Goal: Task Accomplishment & Management: Manage account settings

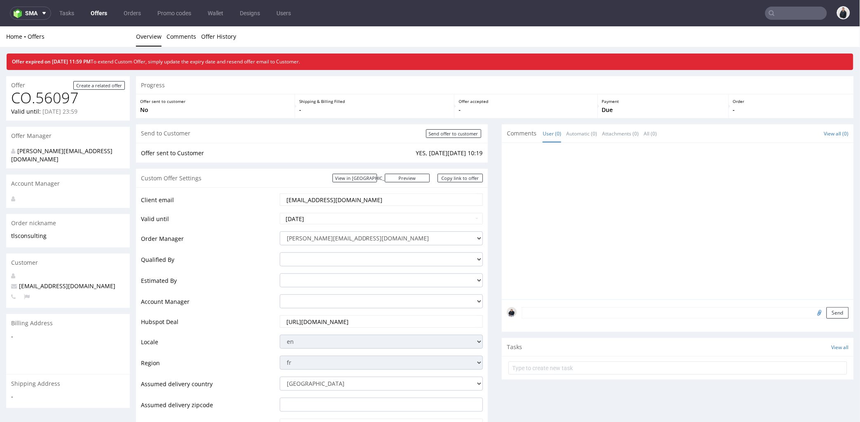
click at [771, 14] on input "text" at bounding box center [796, 13] width 62 height 13
paste input "cameron@claroprint.co.uk"
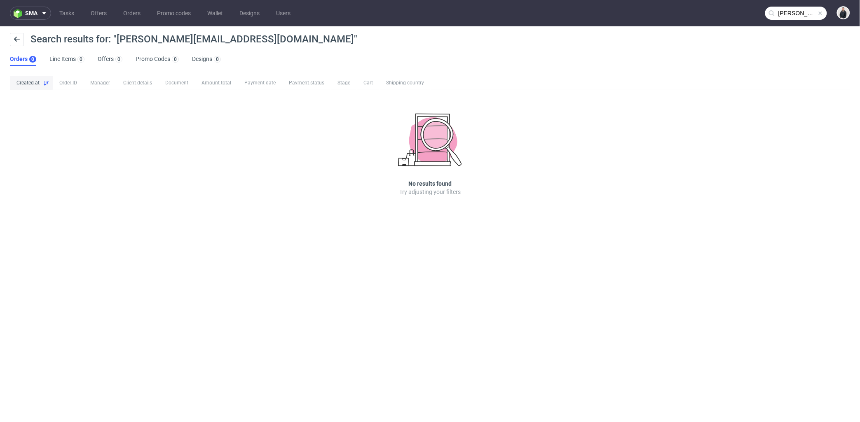
drag, startPoint x: 777, startPoint y: 15, endPoint x: 771, endPoint y: 14, distance: 6.2
click at [777, 15] on input "cameron@claroprint.co.uk" at bounding box center [796, 13] width 62 height 13
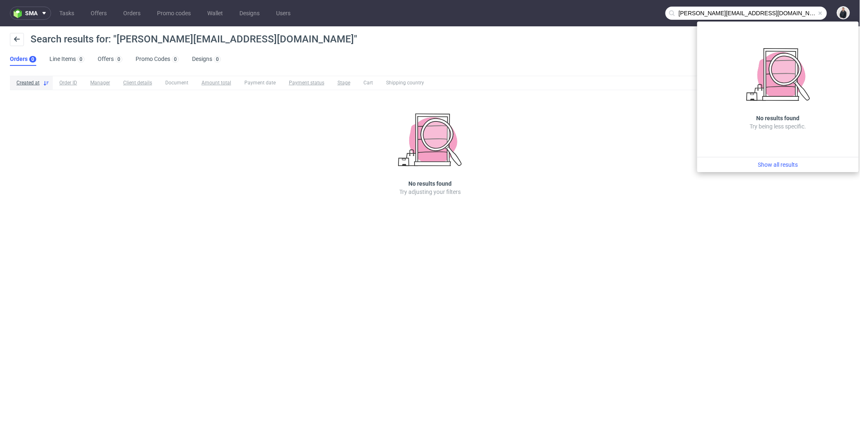
drag, startPoint x: 706, startPoint y: 11, endPoint x: 656, endPoint y: 13, distance: 50.3
click at [656, 13] on nav "sma Tasks Offers Orders Promo codes Wallet Designs Users cameron@claroprint.co.…" at bounding box center [430, 13] width 860 height 26
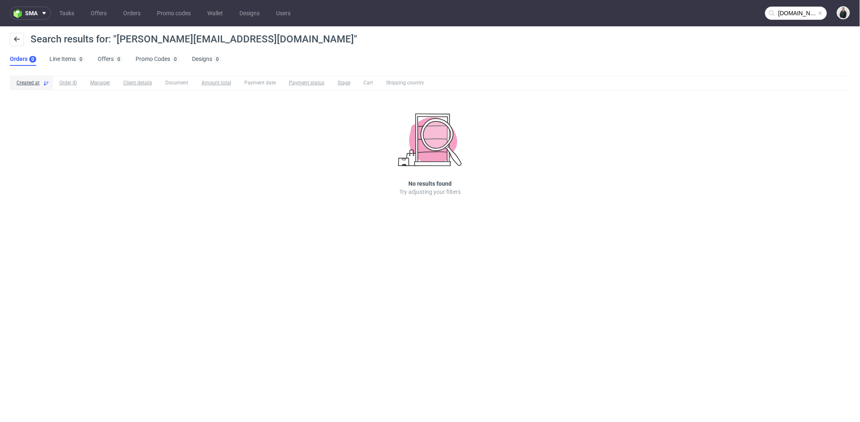
type input "claroprint.co.uk"
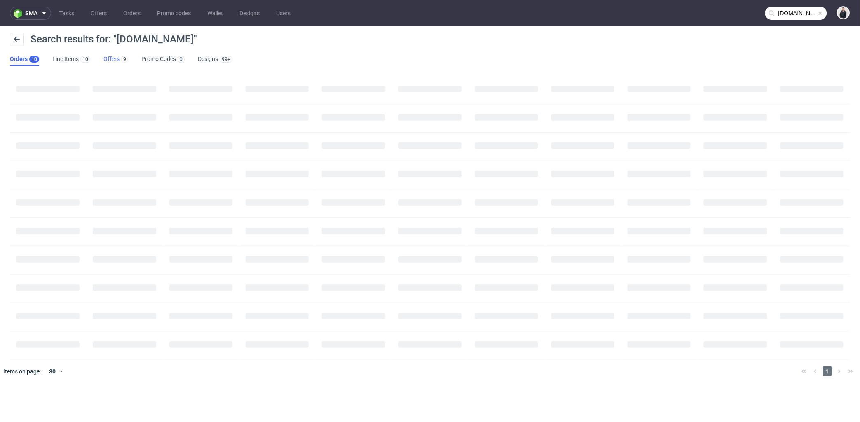
click at [115, 54] on link "Offers 9" at bounding box center [115, 59] width 25 height 13
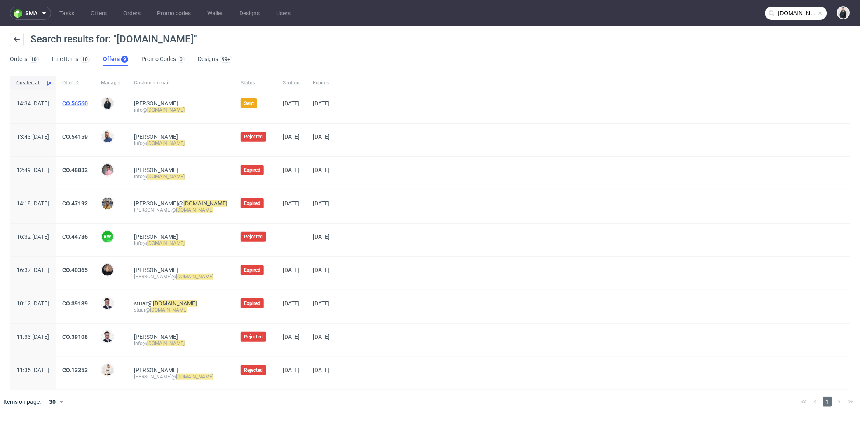
click at [88, 103] on link "CO.56560" at bounding box center [75, 103] width 26 height 7
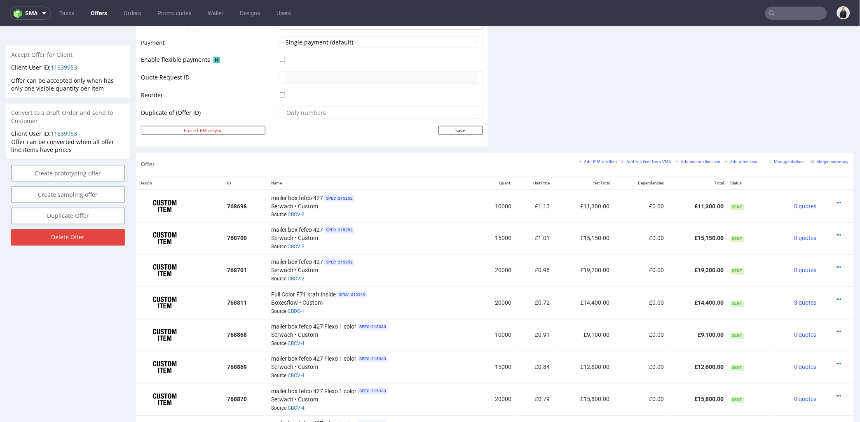
scroll to position [412, 0]
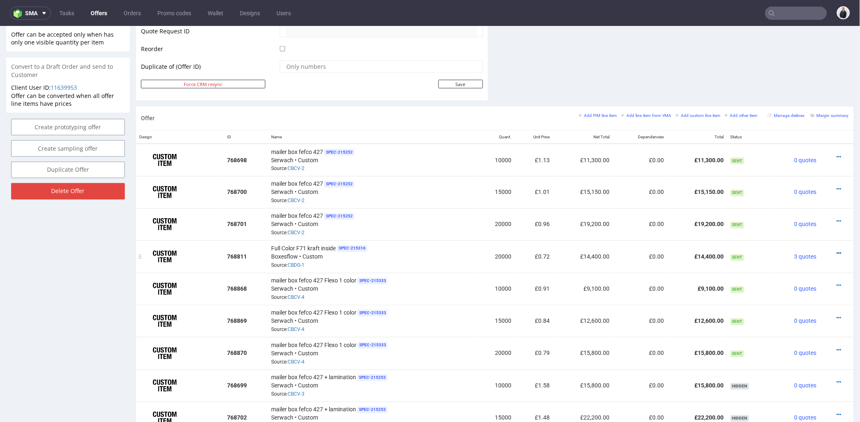
click at [837, 252] on icon at bounding box center [839, 254] width 5 height 6
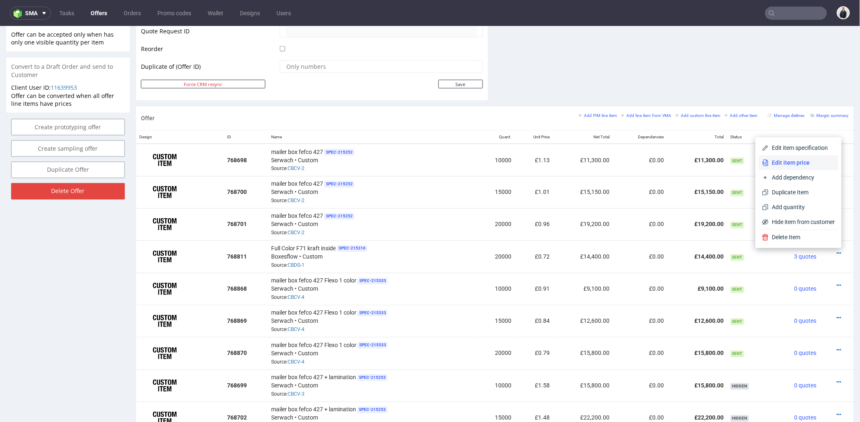
click at [788, 159] on span "Edit item price" at bounding box center [802, 163] width 66 height 8
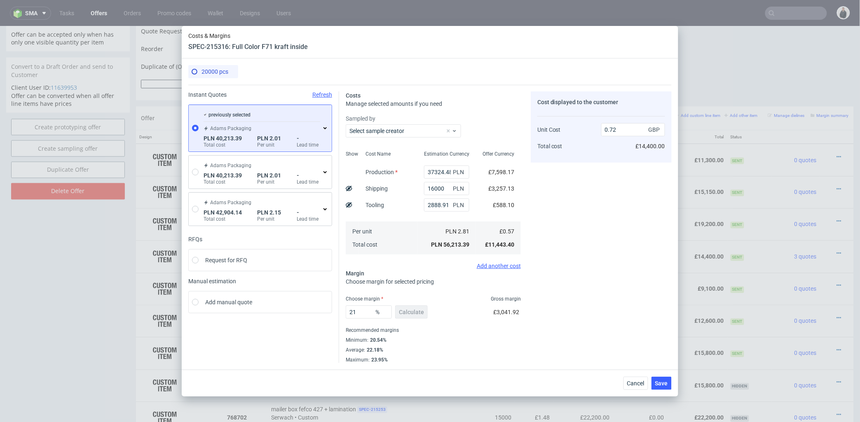
click at [462, 217] on div "Estimation Currency 37324.48 PLN 16000 PLN 2888.91 PLN PLN 2.81 PLN 56,213.39" at bounding box center [446, 202] width 59 height 109
click at [323, 129] on use at bounding box center [324, 128] width 3 height 2
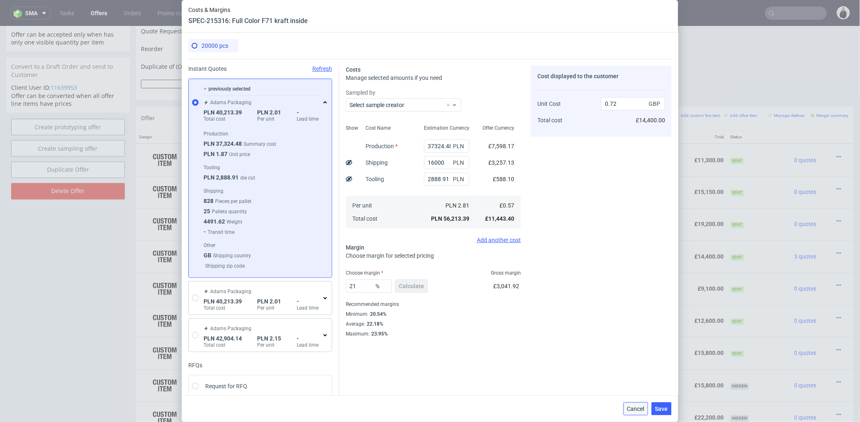
click at [645, 410] on span "Cancel" at bounding box center [635, 409] width 17 height 6
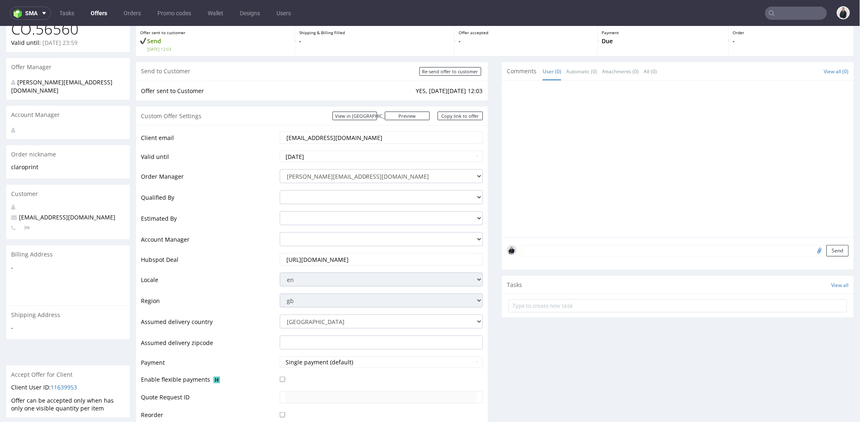
scroll to position [0, 0]
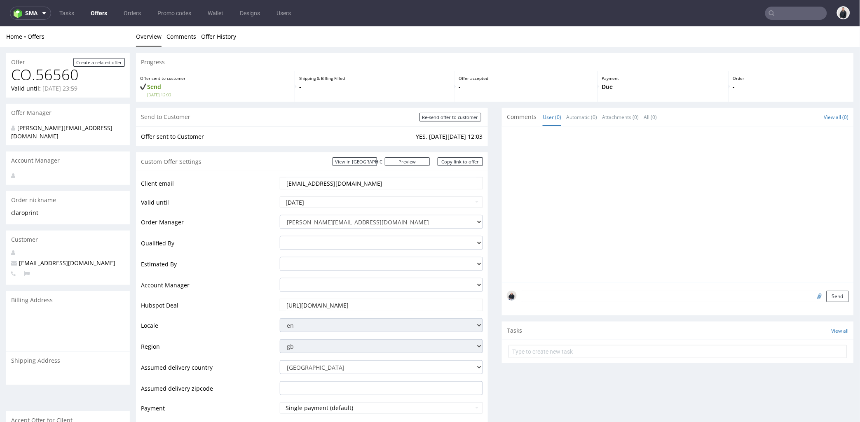
drag, startPoint x: 352, startPoint y: 185, endPoint x: 250, endPoint y: 180, distance: 101.9
click at [250, 180] on tr "Client email info@claroprint.co.uk" at bounding box center [312, 185] width 342 height 19
click at [96, 15] on link "Offers" at bounding box center [99, 13] width 26 height 13
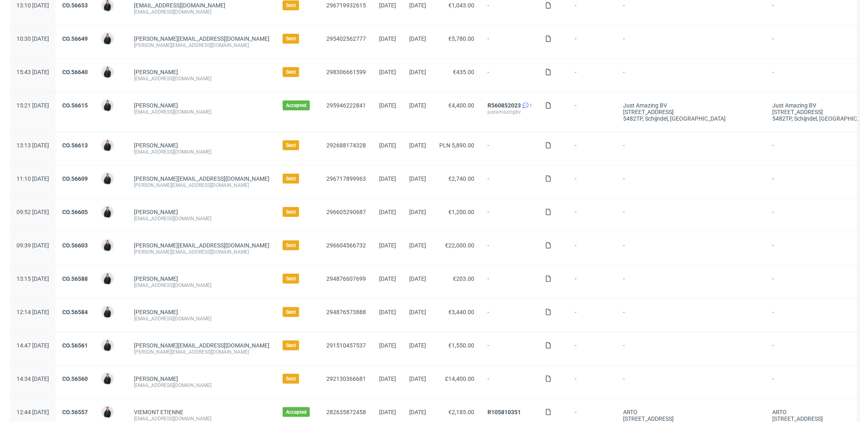
scroll to position [137, 0]
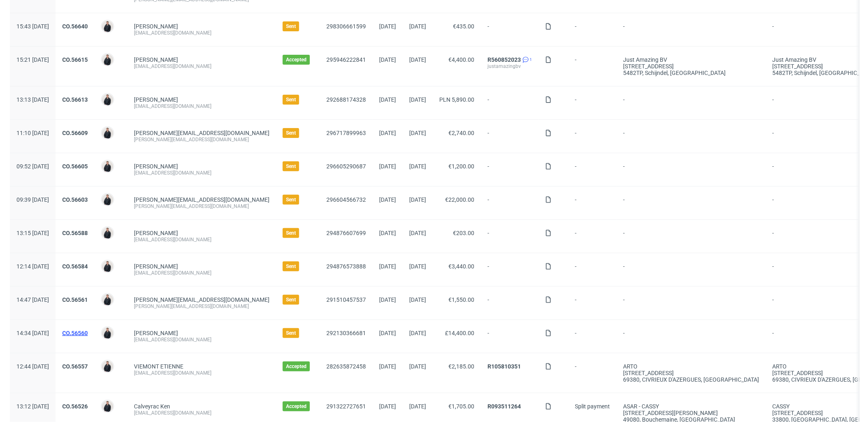
click at [88, 334] on link "CO.56560" at bounding box center [75, 333] width 26 height 7
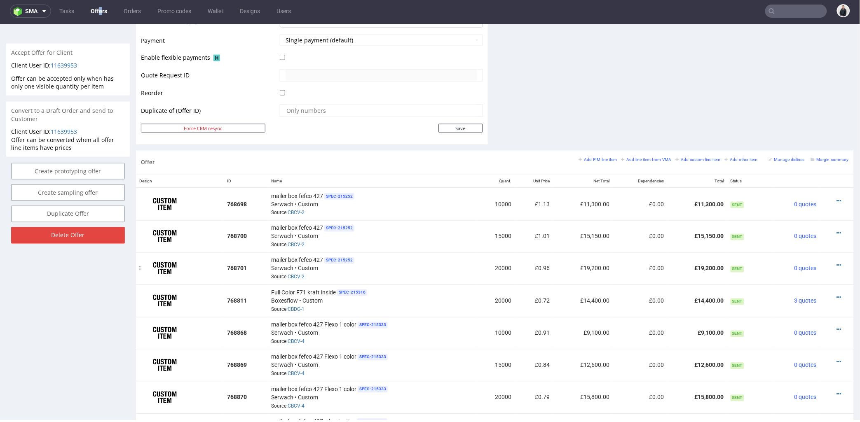
scroll to position [458, 0]
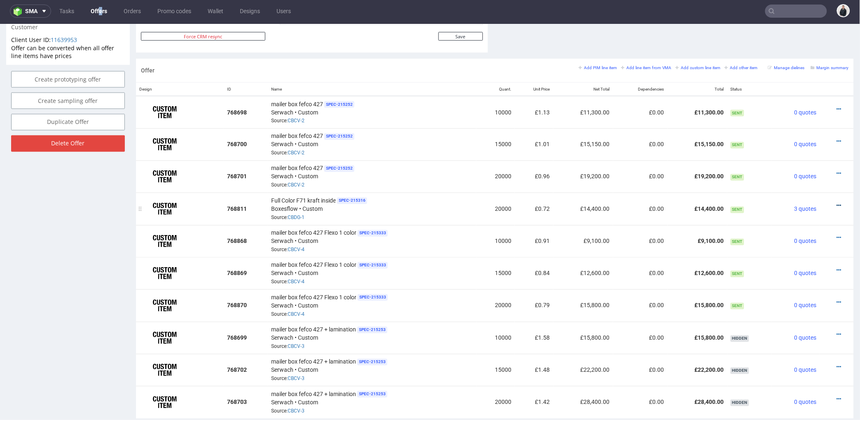
click at [837, 205] on icon at bounding box center [839, 206] width 5 height 6
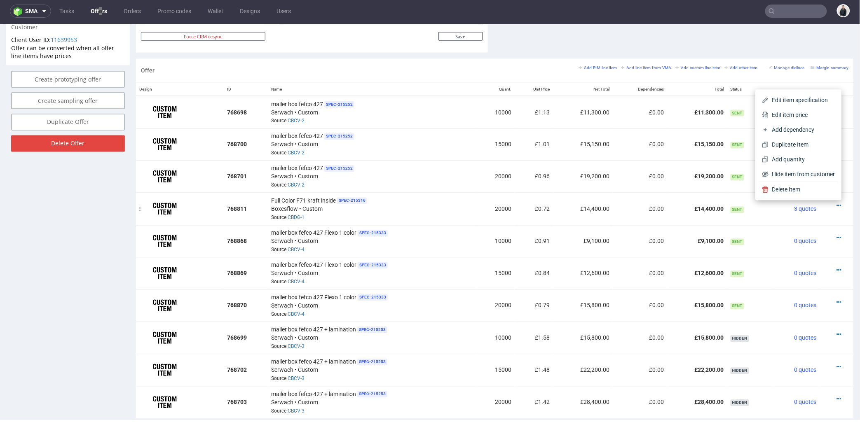
click at [465, 211] on div "Full Color F71 kraft inside SPEC- 215316 Boxesflow • Custom Source: CBDG-1" at bounding box center [372, 209] width 202 height 26
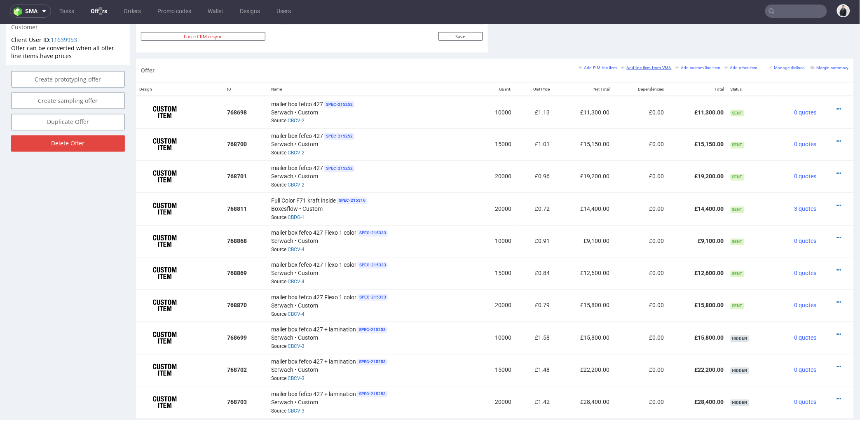
click at [629, 68] on small "Add line item from VMA" at bounding box center [646, 67] width 50 height 5
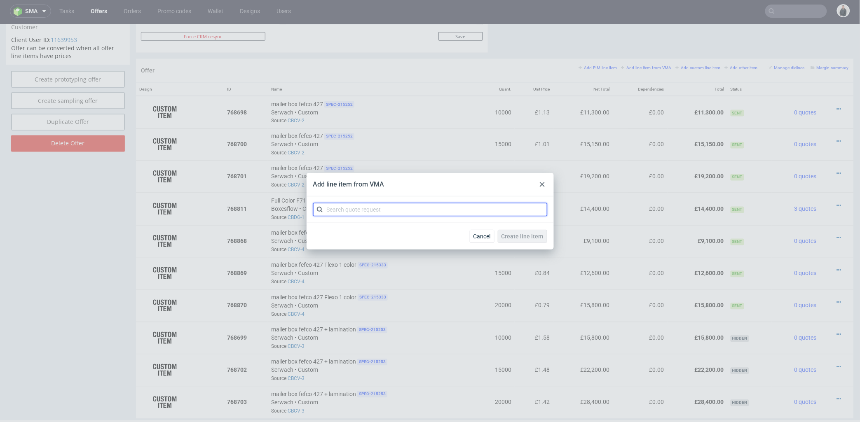
click at [378, 212] on input "text" at bounding box center [430, 209] width 234 height 13
type input "cbcv"
click at [369, 228] on div "CBCV 1 variant" at bounding box center [429, 228] width 227 height 15
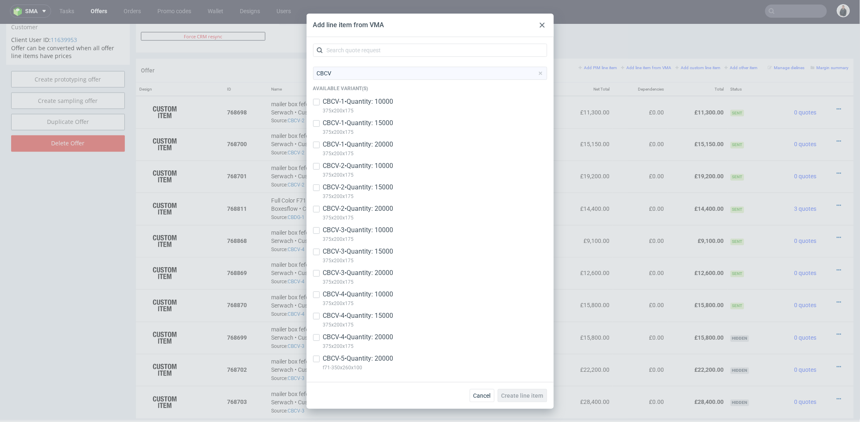
click at [382, 362] on p "CBCV-5 • Quantity: 20000" at bounding box center [358, 358] width 70 height 9
checkbox input "true"
click at [521, 395] on span "Create line item" at bounding box center [523, 396] width 42 height 6
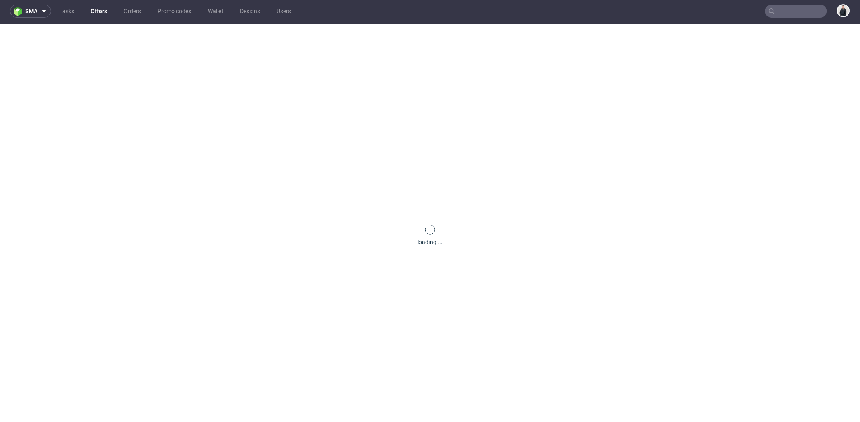
scroll to position [0, 0]
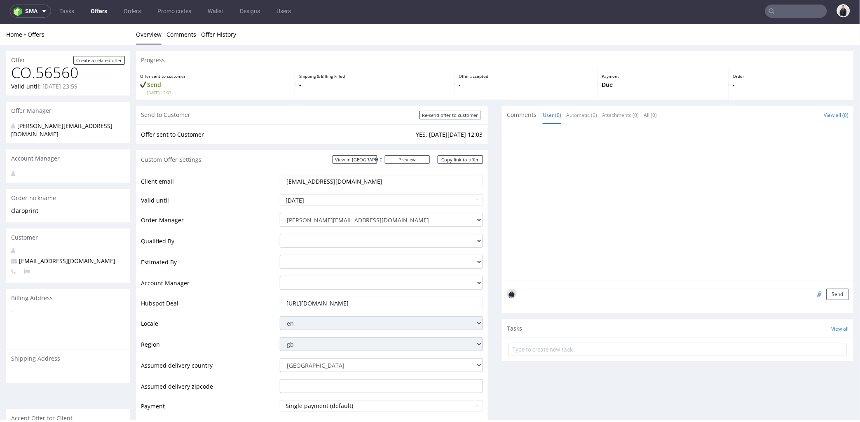
click at [514, 226] on div at bounding box center [680, 205] width 347 height 152
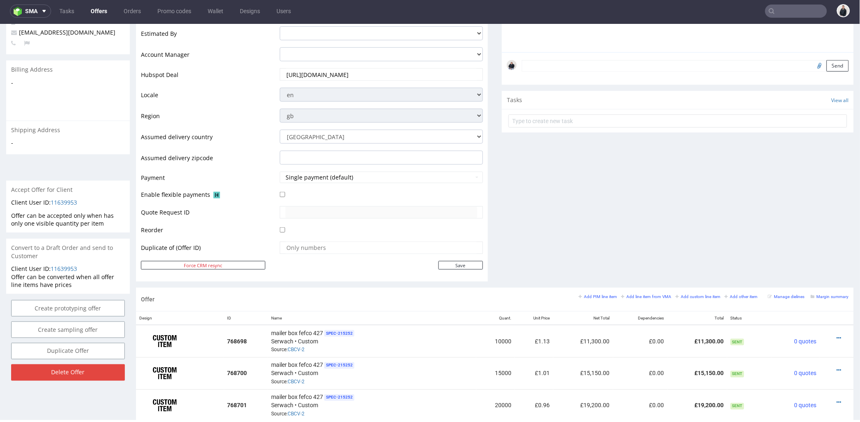
scroll to position [504, 0]
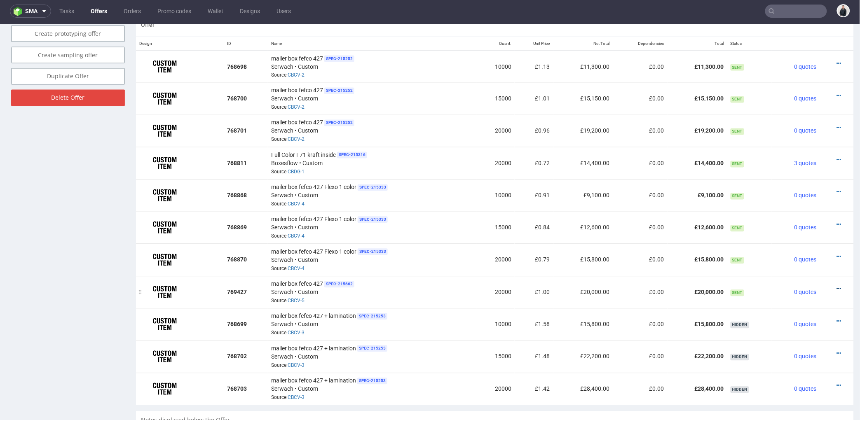
click at [837, 286] on icon at bounding box center [839, 289] width 5 height 6
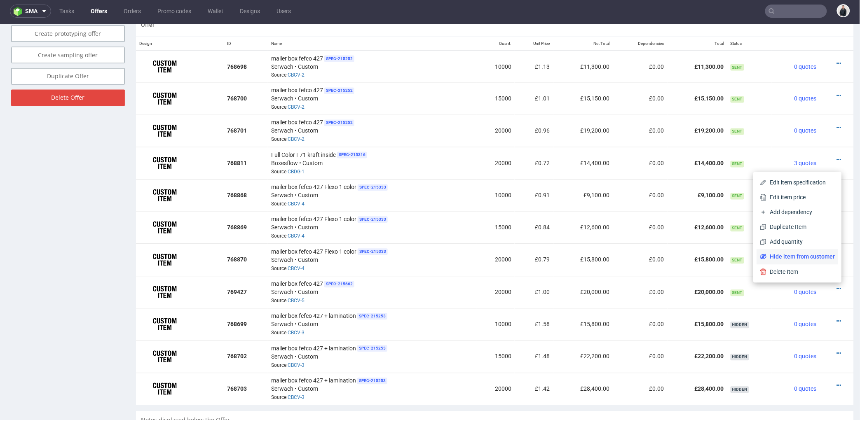
click at [797, 258] on span "Hide item from customer" at bounding box center [801, 257] width 68 height 8
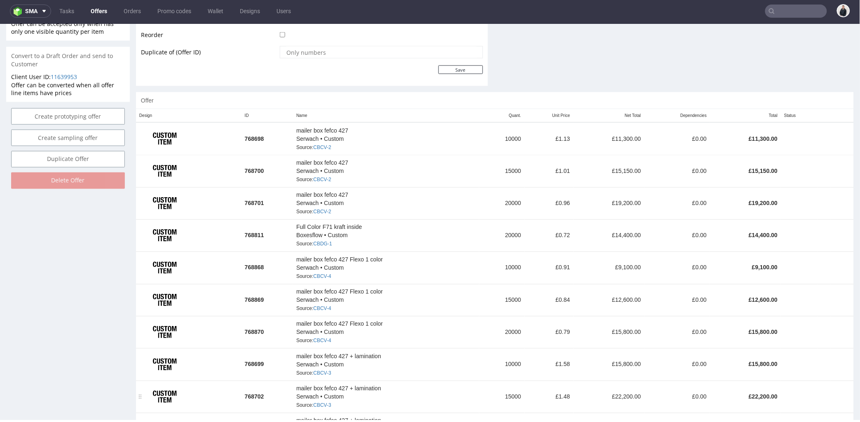
scroll to position [512, 0]
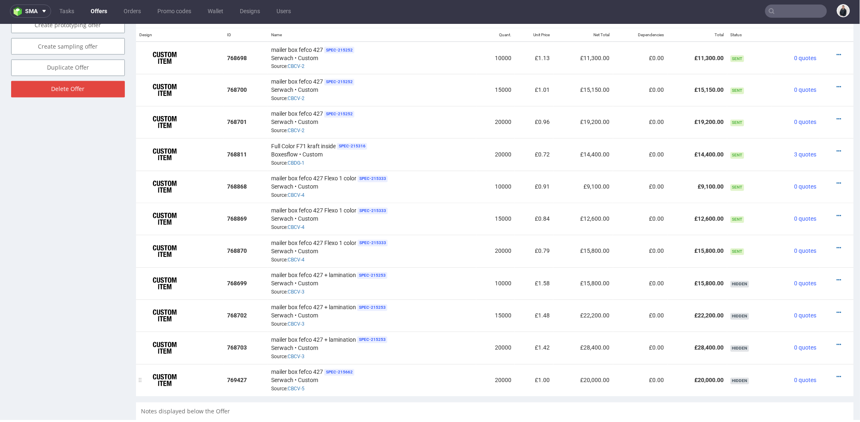
click at [830, 374] on div at bounding box center [834, 377] width 22 height 8
click at [837, 375] on icon at bounding box center [839, 377] width 5 height 6
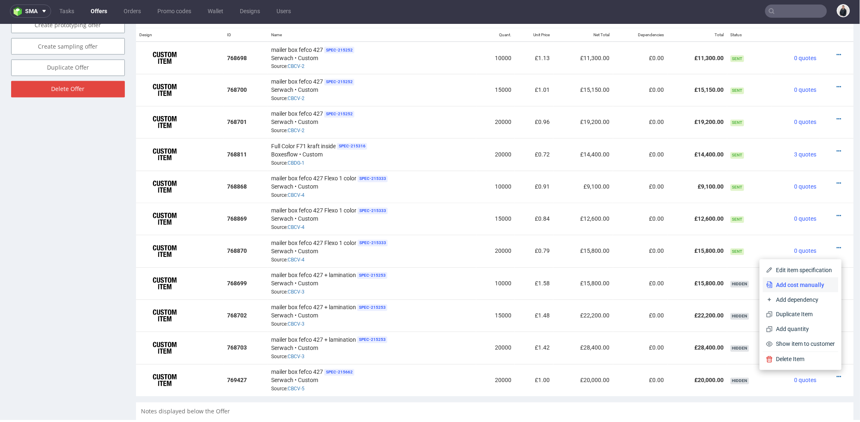
click at [795, 281] on span "Add cost manually" at bounding box center [804, 285] width 62 height 8
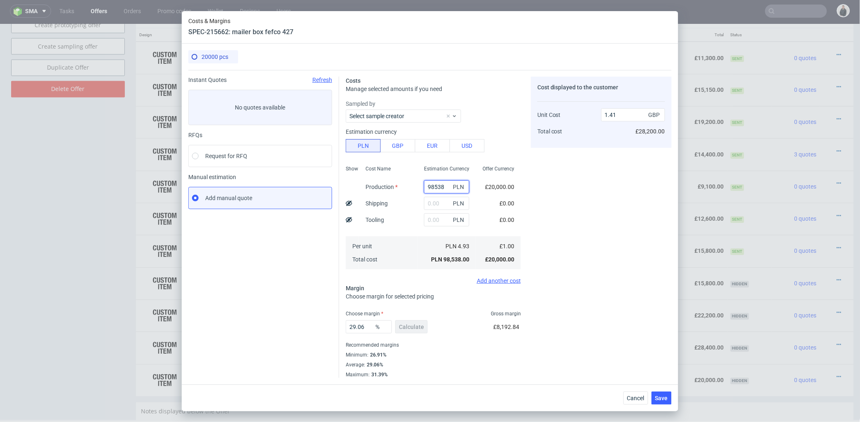
drag, startPoint x: 439, startPoint y: 188, endPoint x: 391, endPoint y: 185, distance: 48.3
click at [391, 185] on div "Show Cost Name Production Shipping Tooling Per unit Total cost Estimation Curre…" at bounding box center [433, 216] width 175 height 109
type input "0"
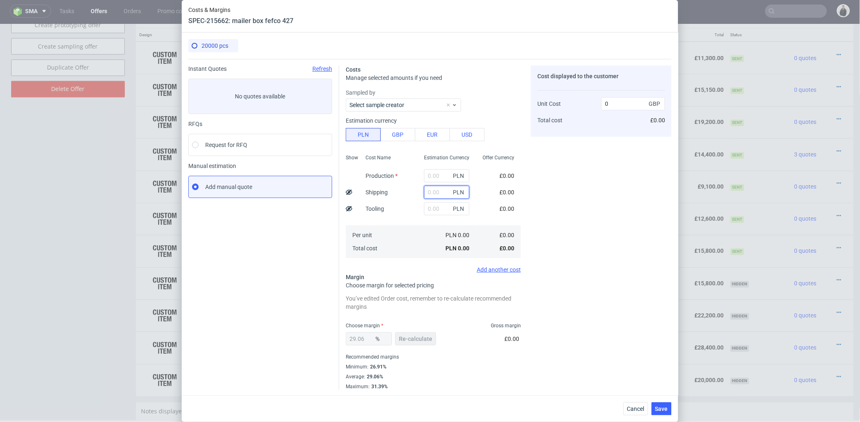
click at [429, 196] on input "text" at bounding box center [446, 192] width 45 height 13
type input "12500"
click at [408, 206] on div "Show Cost Name Production Shipping Tooling Per unit Total cost Estimation Curre…" at bounding box center [433, 205] width 175 height 109
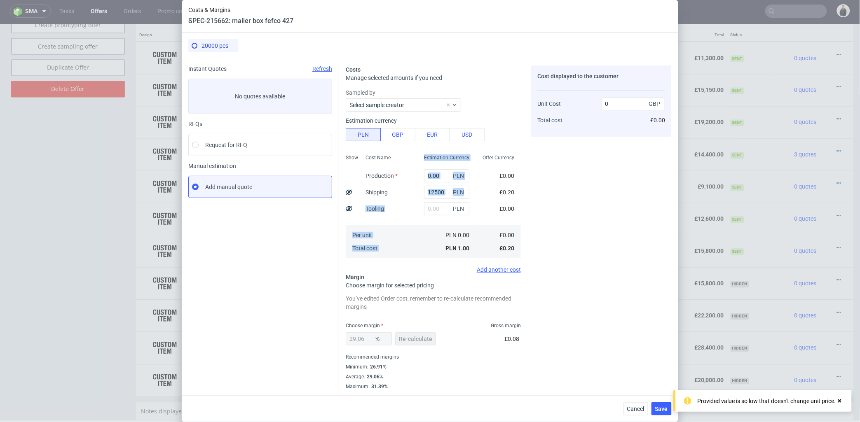
type input "0.18"
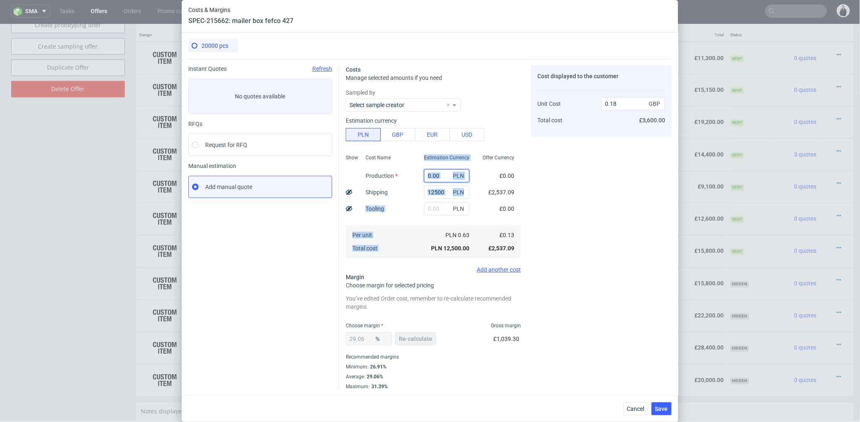
click at [427, 177] on input "text" at bounding box center [446, 175] width 45 height 13
paste input "40800"
type input "40800"
type input "0.77"
type input "40800"
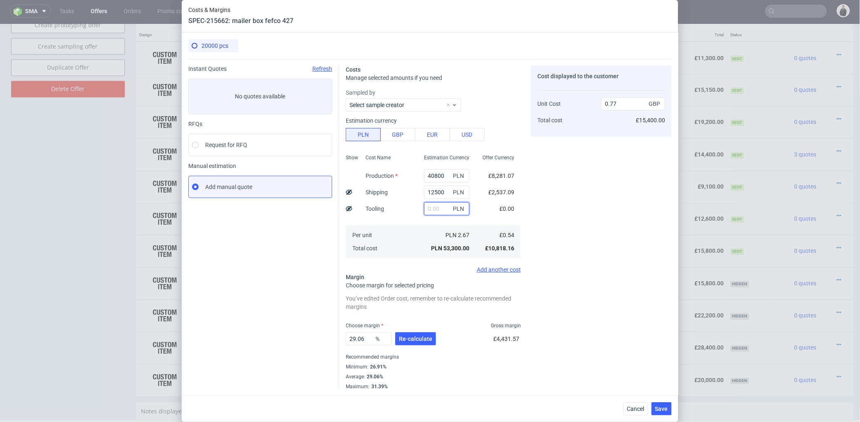
click at [426, 207] on input "text" at bounding box center [446, 208] width 45 height 13
type input "2600"
click at [417, 223] on div "Estimation Currency 40800 PLN 12500 PLN 2600 PLN PLN 2.67 PLN 53,300.00" at bounding box center [446, 205] width 59 height 109
click at [408, 336] on span "Re-calculate" at bounding box center [415, 339] width 33 height 6
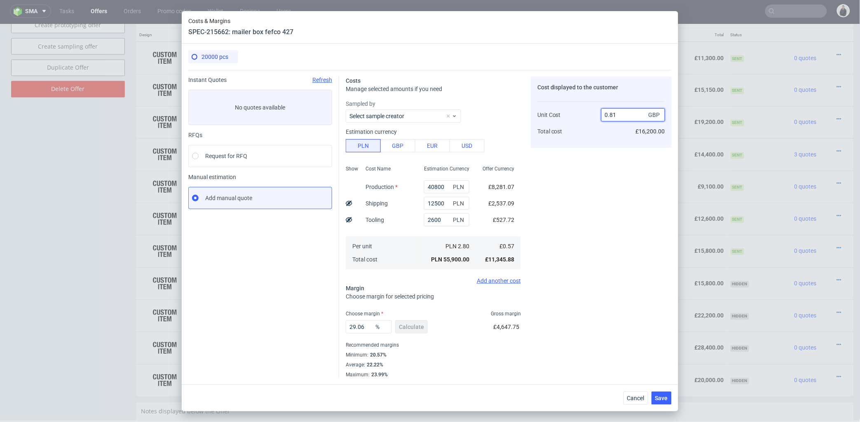
drag, startPoint x: 610, startPoint y: 115, endPoint x: 621, endPoint y: 115, distance: 10.3
click at [621, 115] on input "0.81" at bounding box center [633, 114] width 64 height 13
type input "0.70"
click at [600, 179] on div "Cost displayed to the customer Unit Cost Total cost 0.70 GBP £16,200.00" at bounding box center [601, 228] width 141 height 302
type input "18.571428571428584"
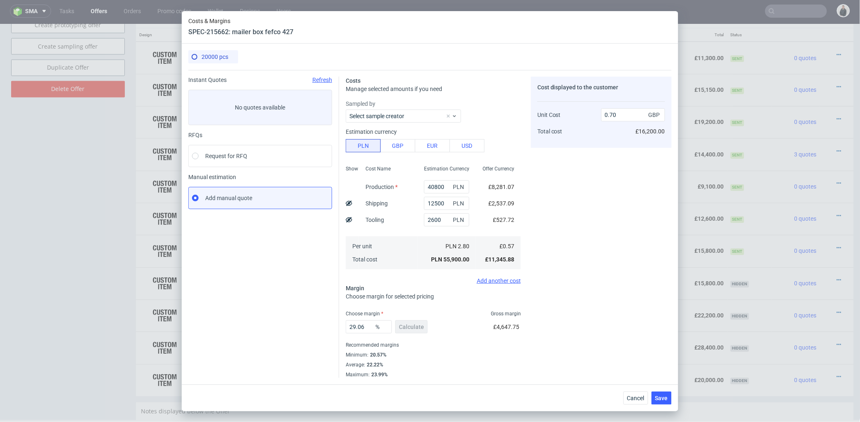
type input "0.7"
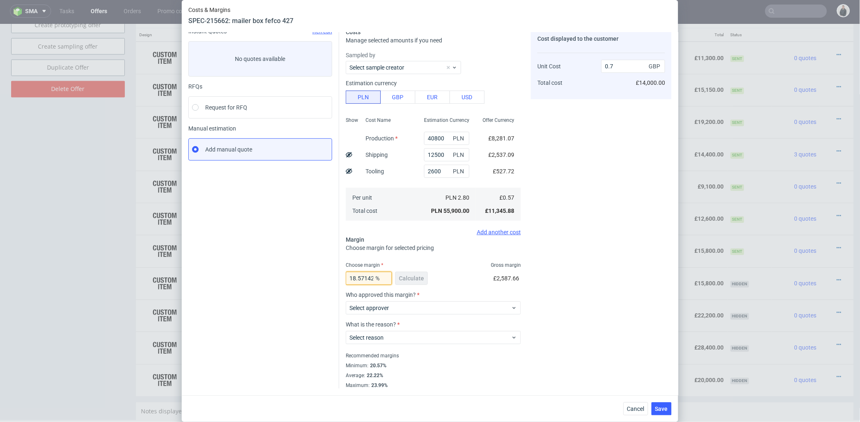
scroll to position [0, 33]
drag, startPoint x: 345, startPoint y: 277, endPoint x: 431, endPoint y: 277, distance: 86.1
click at [429, 277] on div "18.571428571428584 % Calculate £2,587.66" at bounding box center [433, 280] width 175 height 23
type input "21"
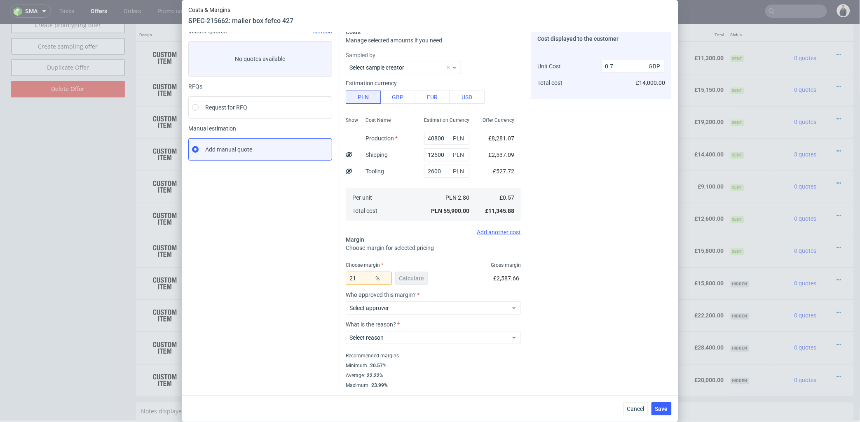
click at [578, 246] on div "Cost displayed to the customer Unit Cost Total cost 0.7 GBP £14,000.00" at bounding box center [601, 208] width 141 height 361
type input "0.72"
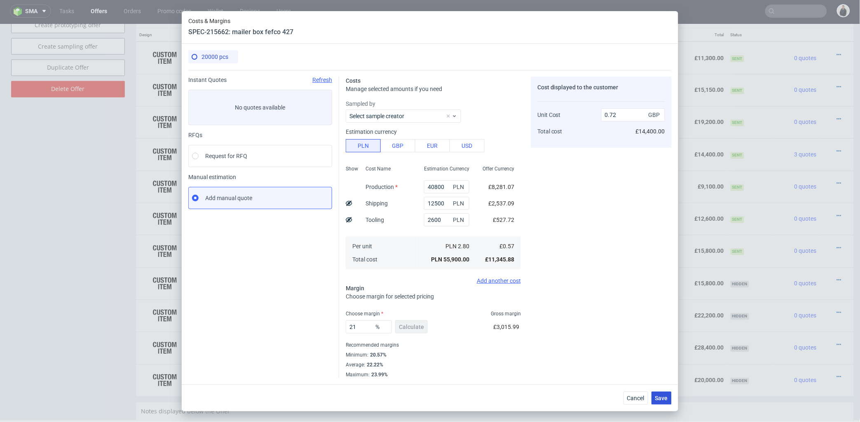
click at [664, 398] on span "Save" at bounding box center [661, 399] width 13 height 6
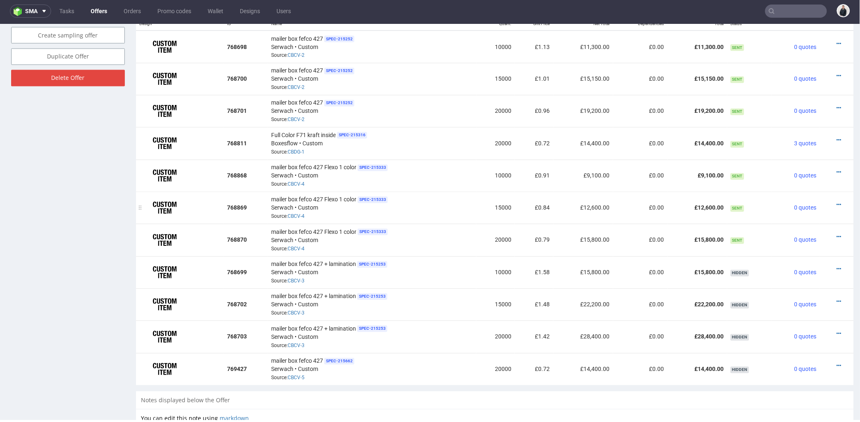
scroll to position [477, 0]
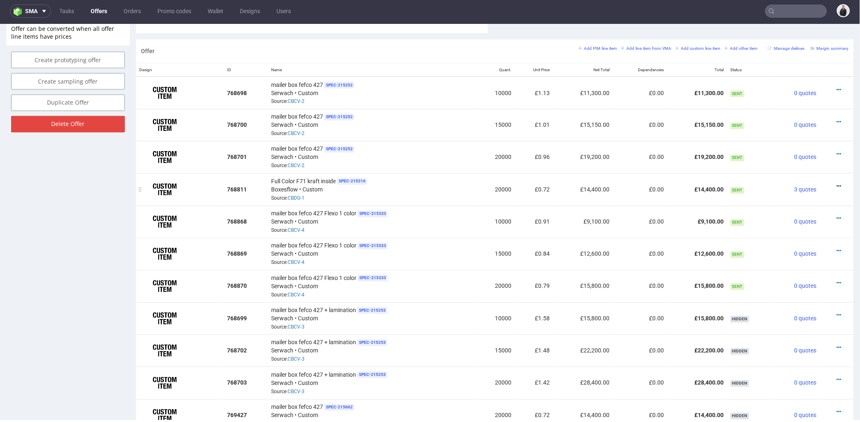
click at [837, 183] on icon at bounding box center [839, 186] width 5 height 6
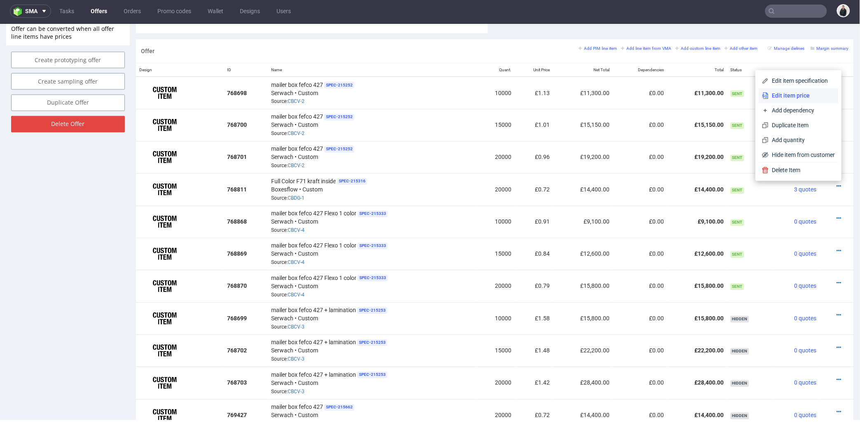
click at [795, 95] on span "Edit item price" at bounding box center [802, 95] width 66 height 8
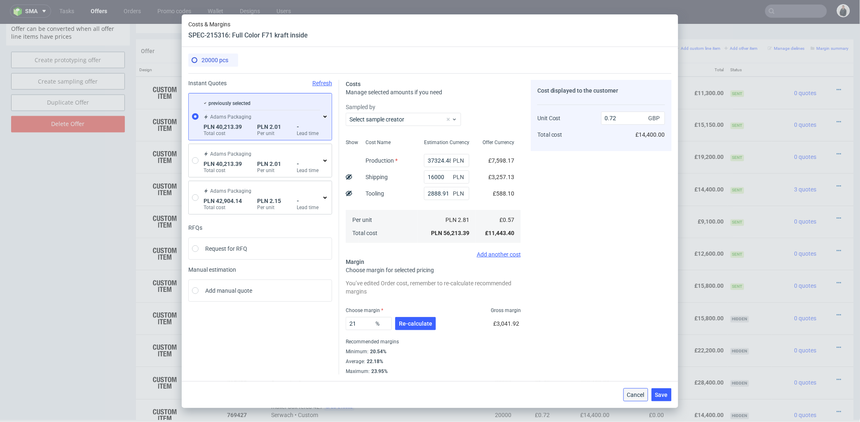
click at [633, 392] on span "Cancel" at bounding box center [635, 395] width 17 height 6
